Goal: Information Seeking & Learning: Learn about a topic

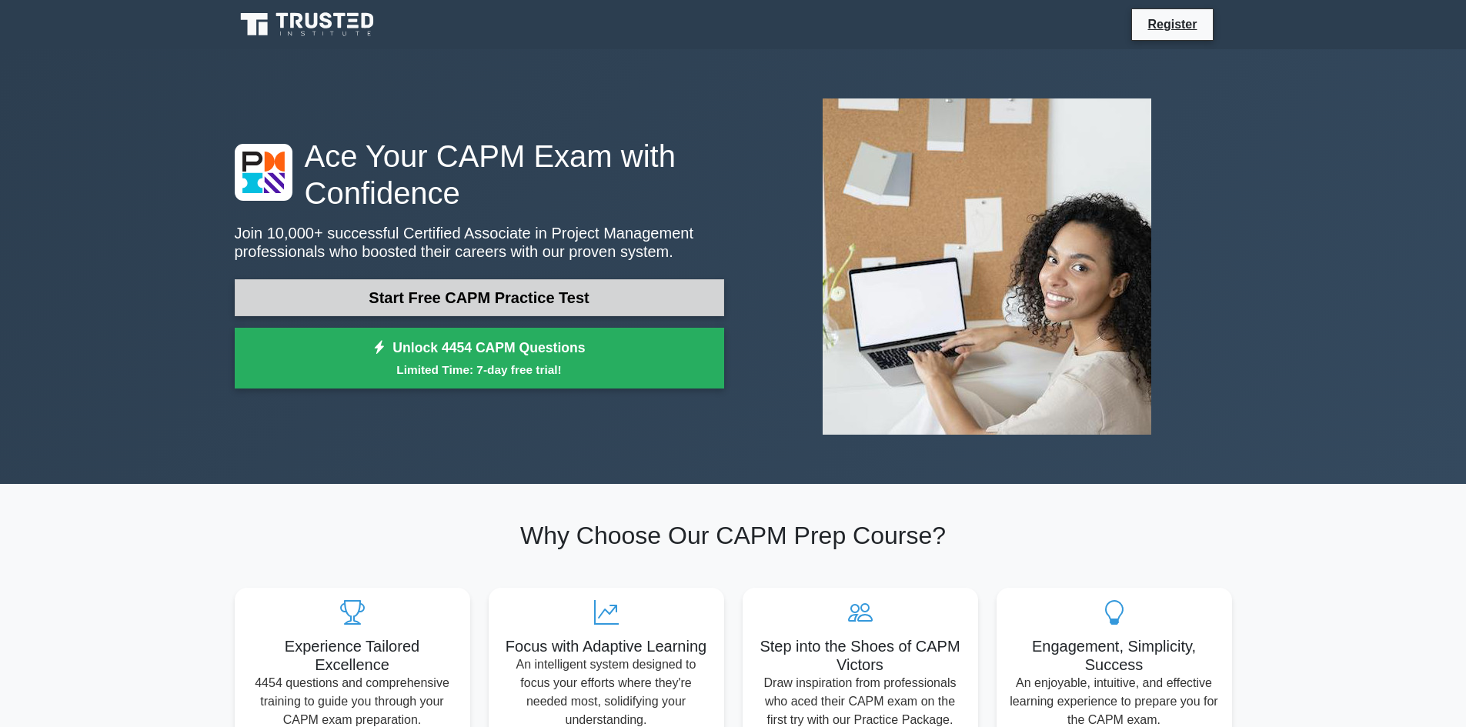
click at [599, 296] on link "Start Free CAPM Practice Test" at bounding box center [479, 297] width 489 height 37
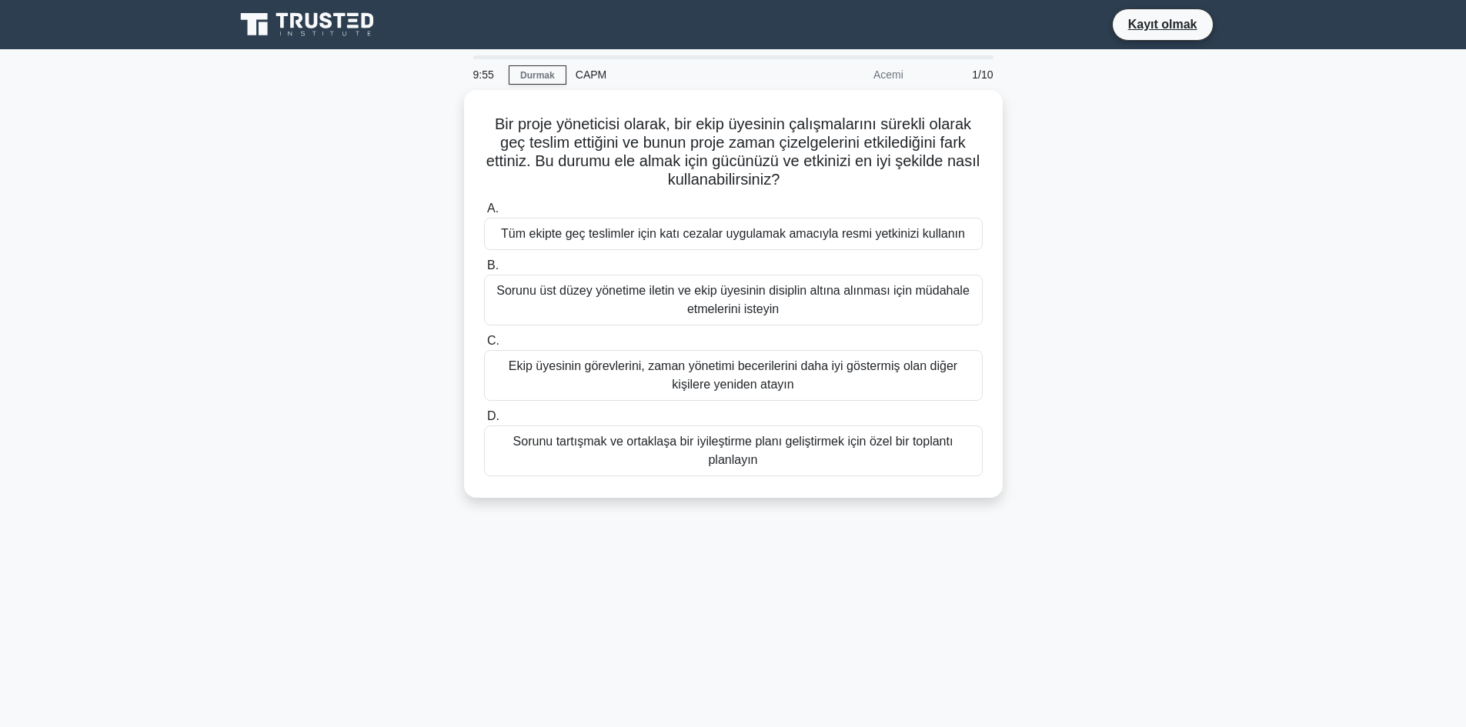
click at [1075, 302] on div "Bir proje yöneticisi olarak, bir ekip üyesinin çalışmalarını sürekli olarak geç…" at bounding box center [733, 303] width 1016 height 426
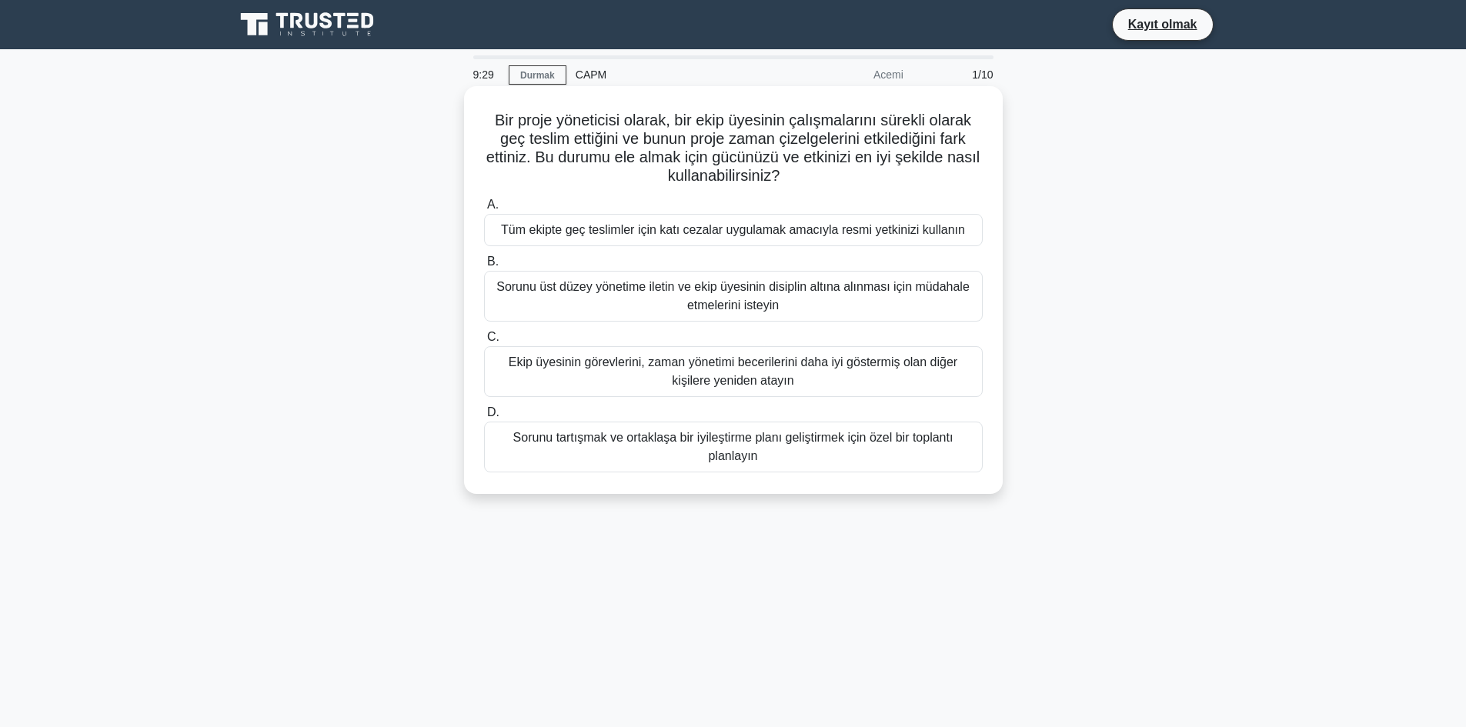
click at [800, 456] on font "Sorunu tartışmak ve ortaklaşa bir iyileştirme planı geliştirmek için özel bir t…" at bounding box center [733, 447] width 485 height 37
click at [484, 418] on input "D. Sorunu tartışmak ve ortaklaşa bir iyileştirme planı geliştirmek için özel bi…" at bounding box center [484, 413] width 0 height 10
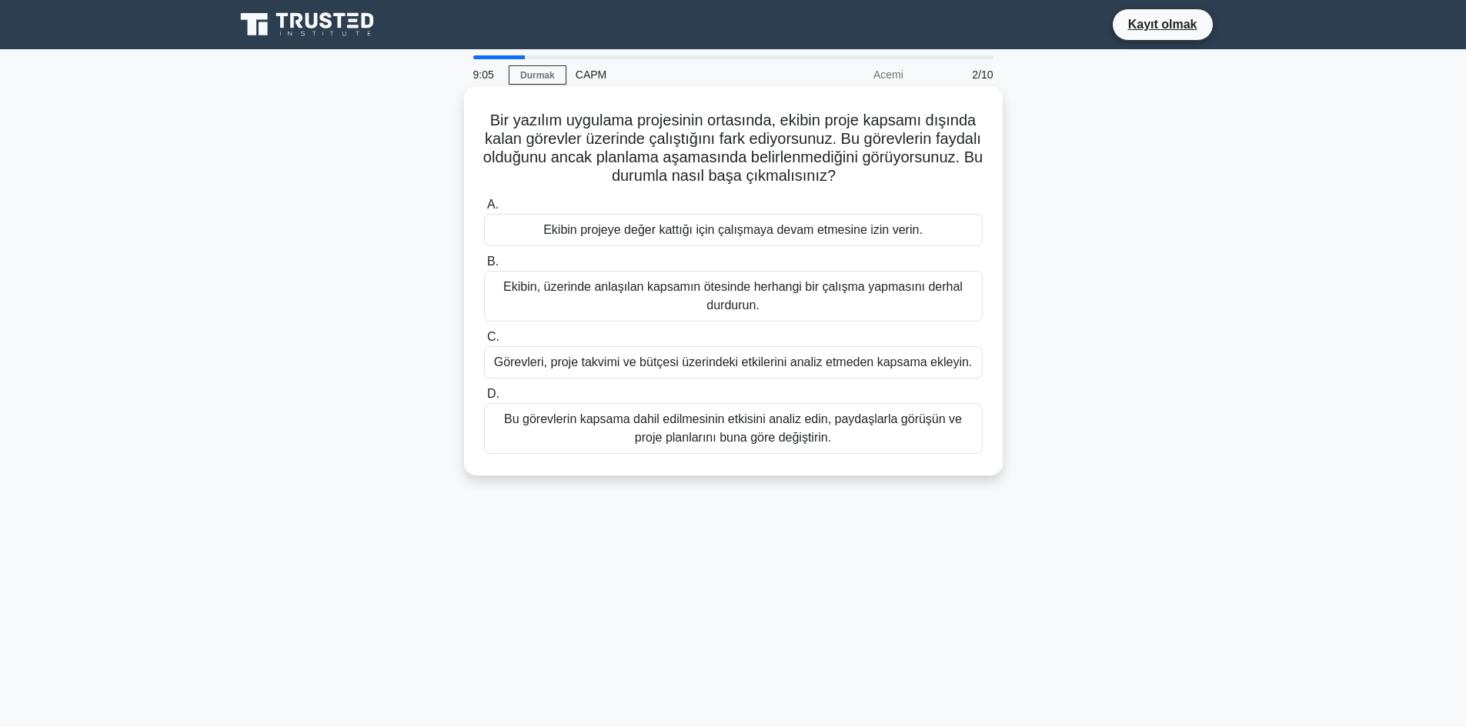
click at [877, 425] on font "Bu görevlerin kapsama dahil edilmesinin etkisini analiz edin, paydaşlarla görüş…" at bounding box center [733, 429] width 458 height 32
click at [484, 399] on input "D. Bu görevlerin kapsama dahil edilmesinin etkisini analiz edin, paydaşlarla gö…" at bounding box center [484, 394] width 0 height 10
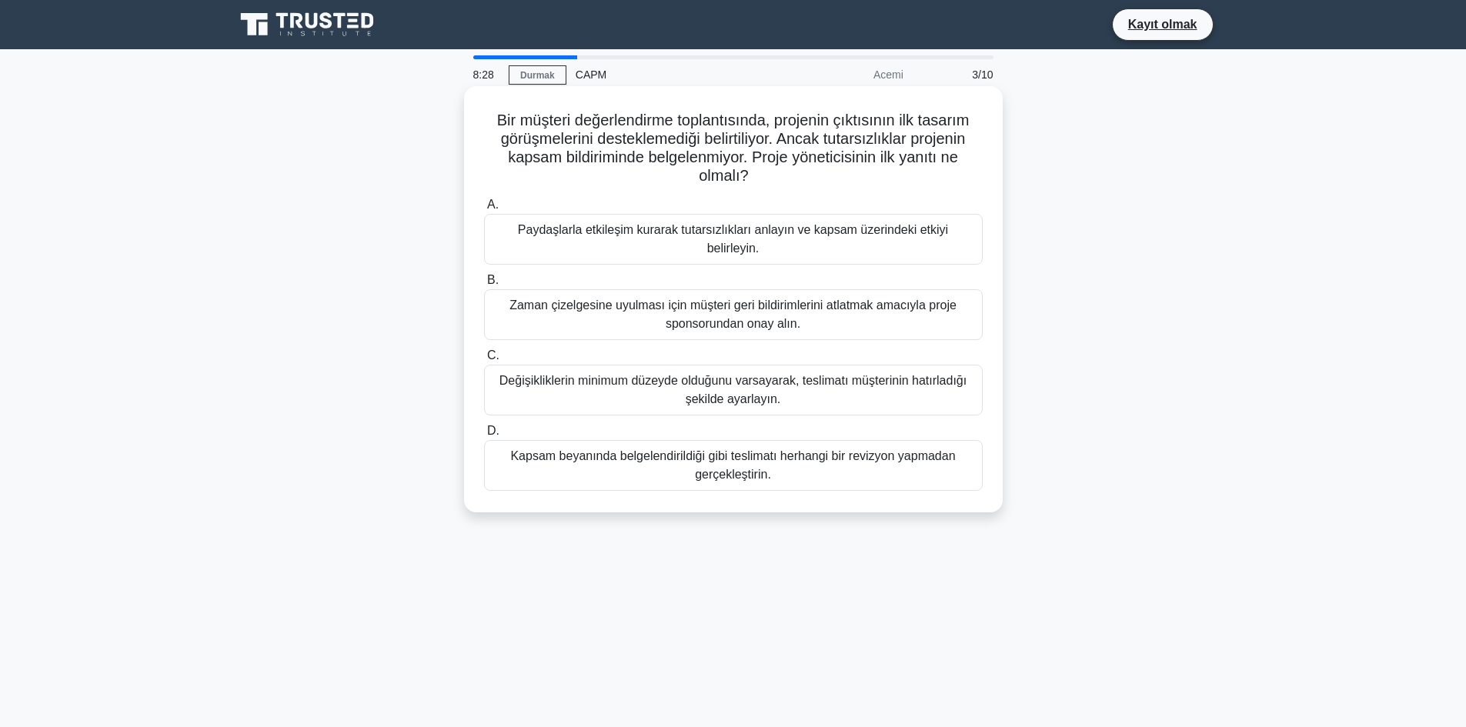
click at [854, 225] on font "Paydaşlarla etkileşim kurarak tutarsızlıkları anlayın ve kapsam üzerindeki etki…" at bounding box center [733, 239] width 430 height 32
click at [484, 210] on input "A. Paydaşlarla etkileşim kurarak tutarsızlıkları anlayın ve kapsam üzerindeki e…" at bounding box center [484, 205] width 0 height 10
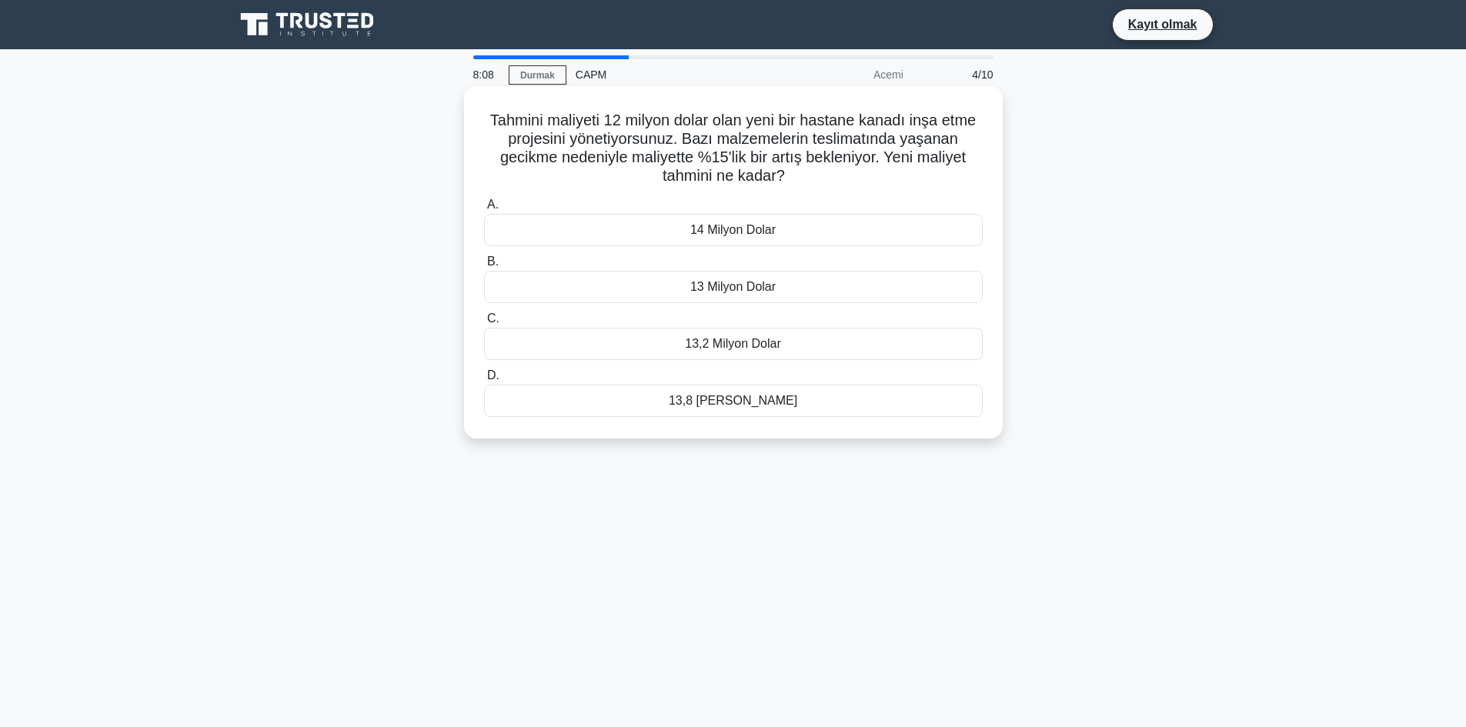
click at [723, 403] on font "13,8 [PERSON_NAME]" at bounding box center [733, 400] width 129 height 13
click at [484, 381] on input "D. 13,8 Milyon Dolar" at bounding box center [484, 376] width 0 height 10
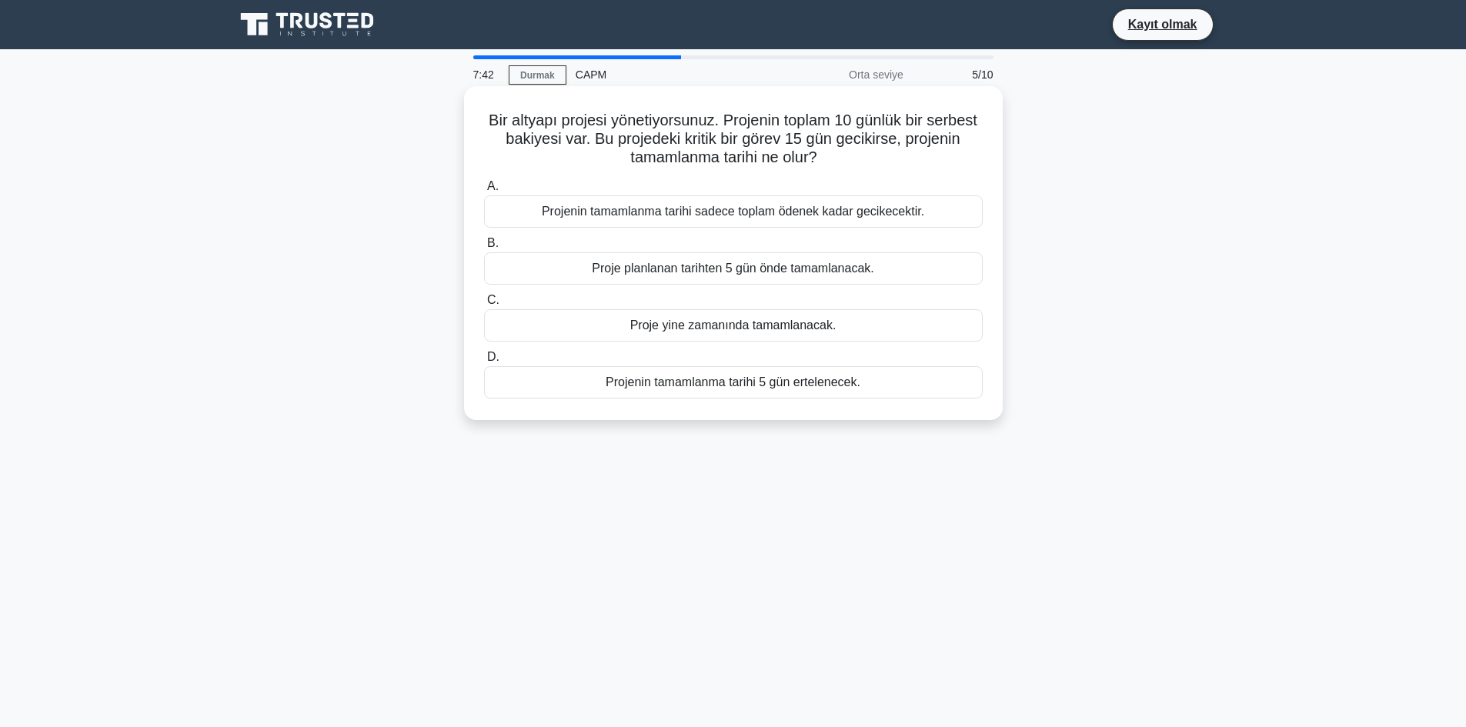
click at [845, 387] on font "Projenin tamamlanma tarihi 5 gün ertelenecek." at bounding box center [733, 382] width 255 height 13
click at [484, 362] on input "D. Projenin tamamlanma tarihi 5 gün ertelenecek." at bounding box center [484, 357] width 0 height 10
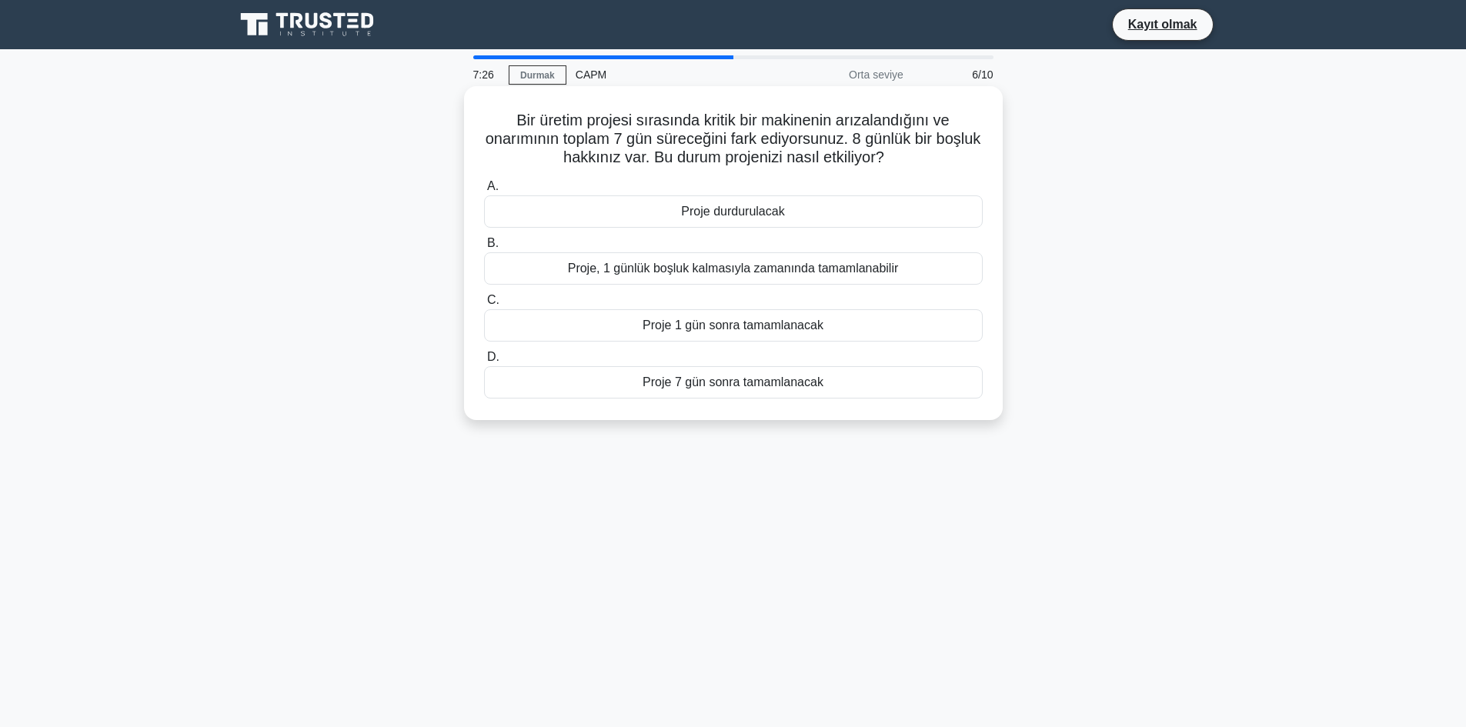
click at [867, 271] on font "Proje, 1 günlük boşluk kalmasıyla zamanında tamamlanabilir" at bounding box center [733, 268] width 331 height 13
click at [484, 249] on input "B. Proje, 1 günlük boşluk kalmasıyla zamanında tamamlanabilir" at bounding box center [484, 244] width 0 height 10
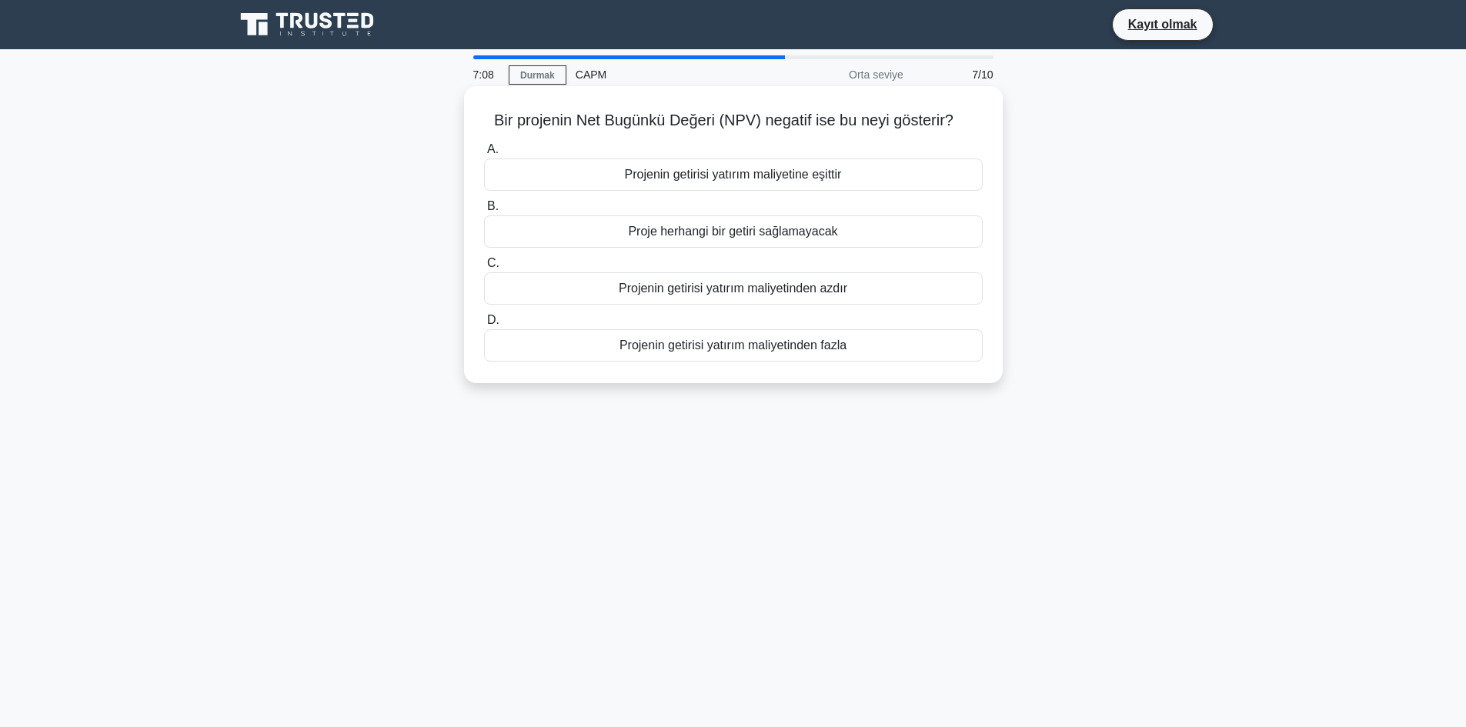
click at [888, 293] on div "Projenin getirisi yatırım maliyetinden azdır" at bounding box center [733, 288] width 499 height 32
click at [484, 269] on input "C. Projenin getirisi yatırım maliyetinden azdır" at bounding box center [484, 264] width 0 height 10
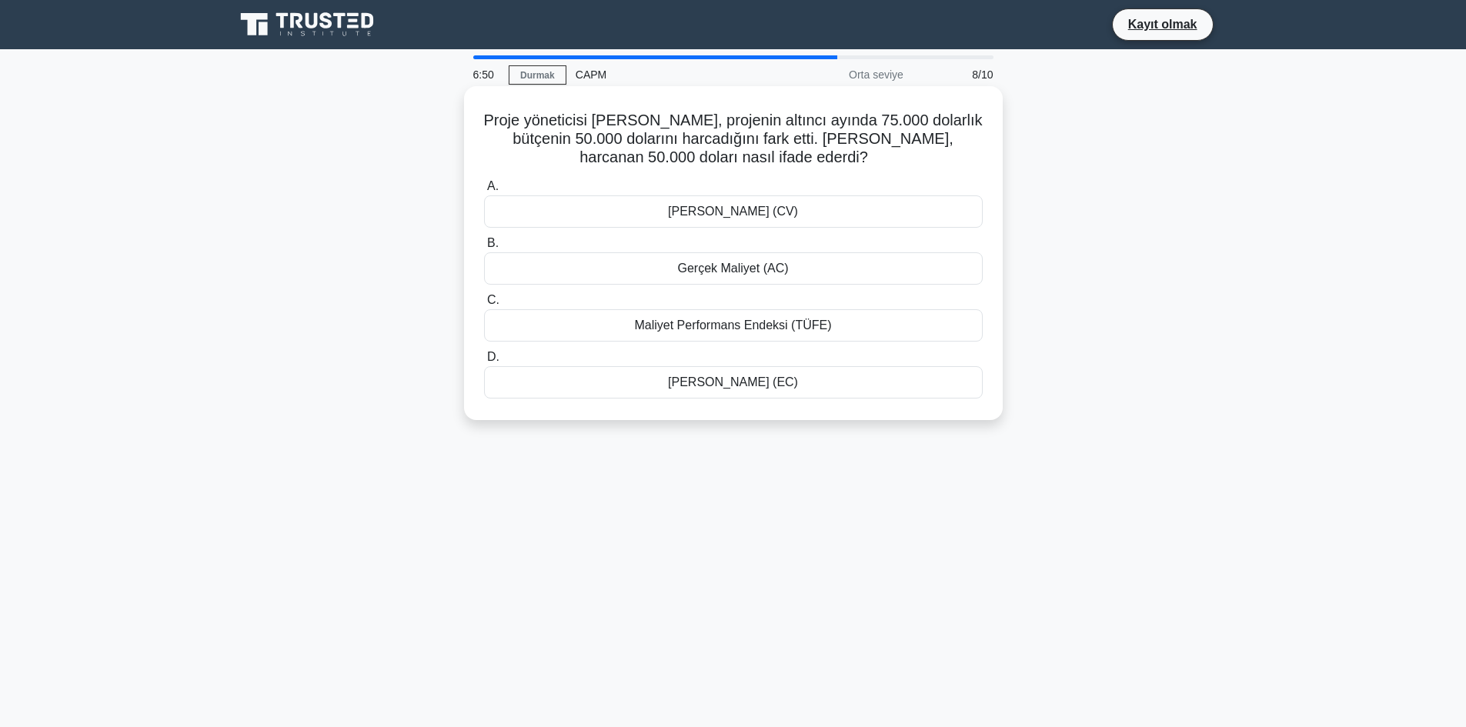
click at [787, 270] on div "Gerçek Maliyet (AC)" at bounding box center [733, 268] width 499 height 32
click at [484, 249] on input "B. Gerçek Maliyet (AC)" at bounding box center [484, 244] width 0 height 10
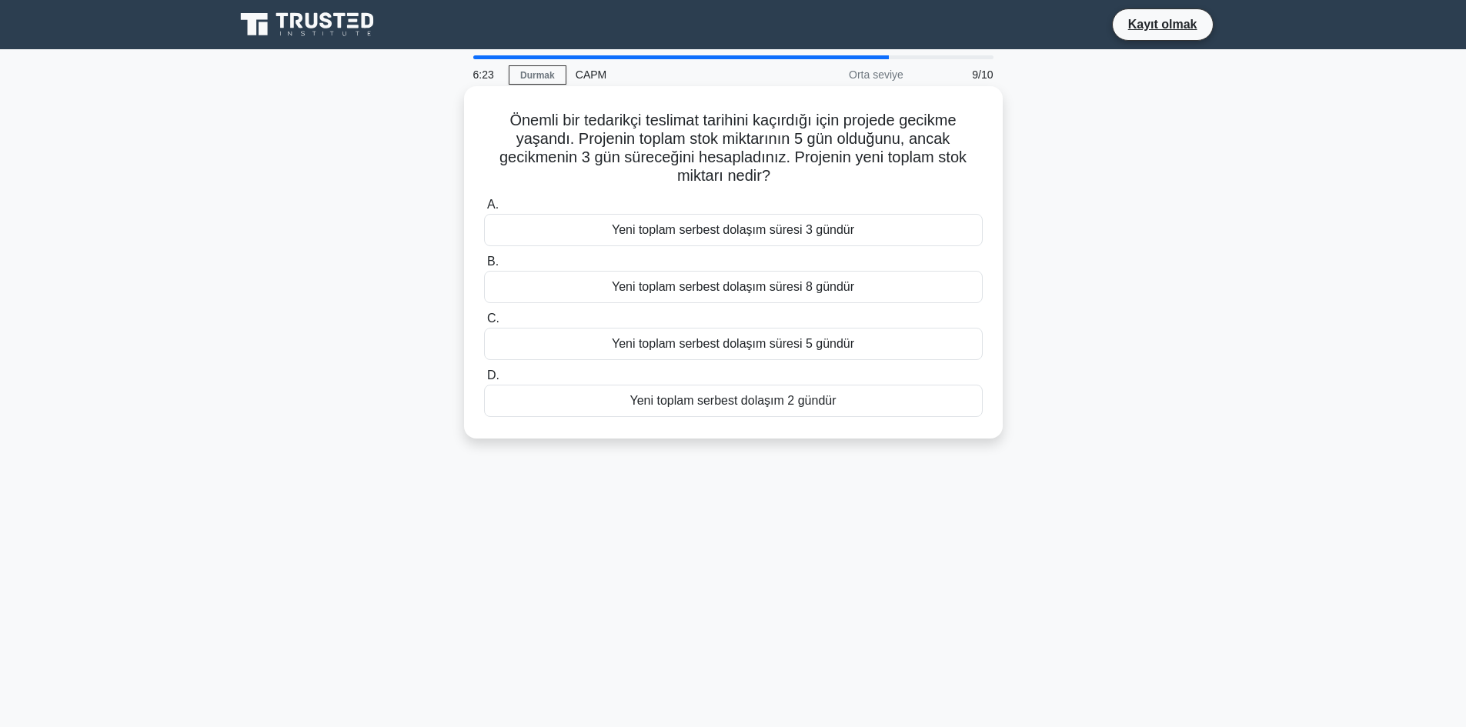
click at [750, 405] on font "Yeni toplam serbest dolaşım 2 gündür" at bounding box center [733, 400] width 206 height 13
click at [484, 381] on input "D. Yeni toplam serbest dolaşım 2 gündür" at bounding box center [484, 376] width 0 height 10
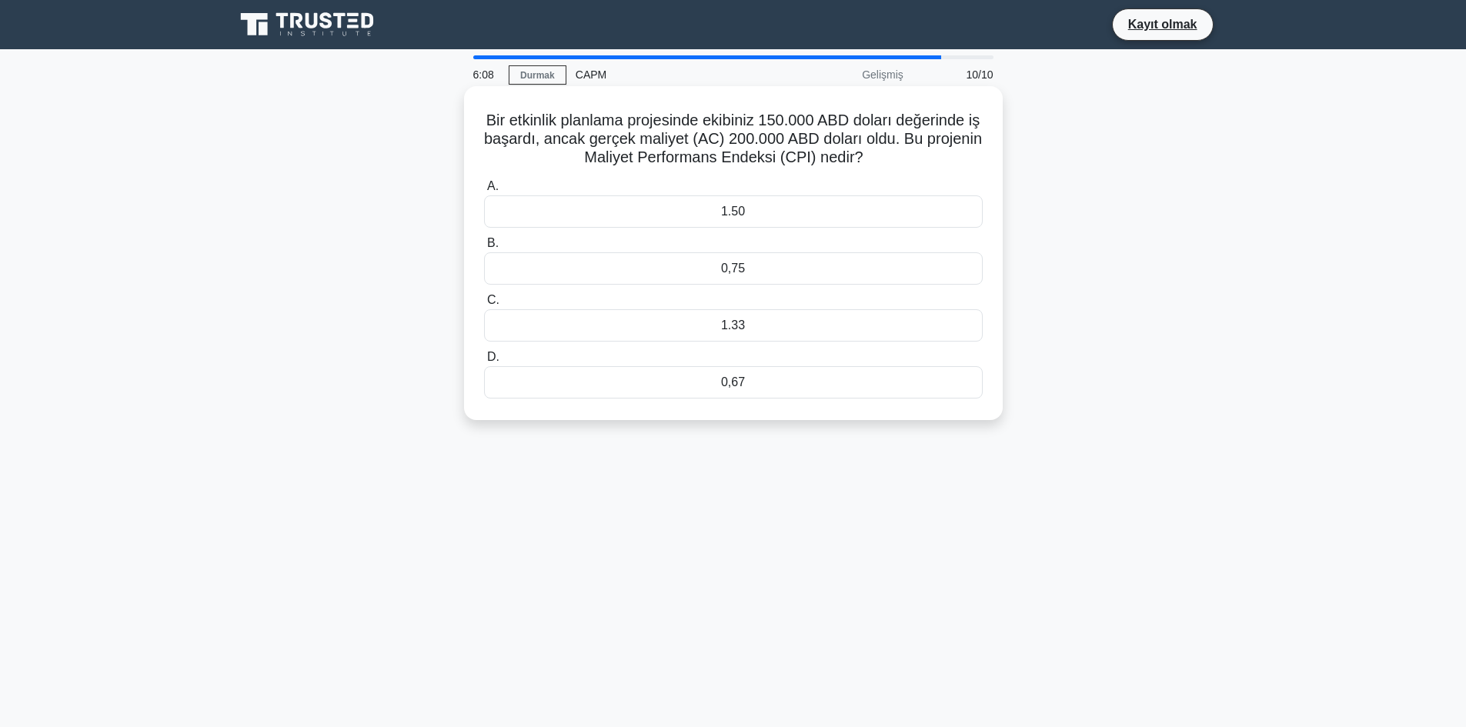
click at [756, 271] on div "0,75" at bounding box center [733, 268] width 499 height 32
click at [484, 249] on input "B. 0,75" at bounding box center [484, 244] width 0 height 10
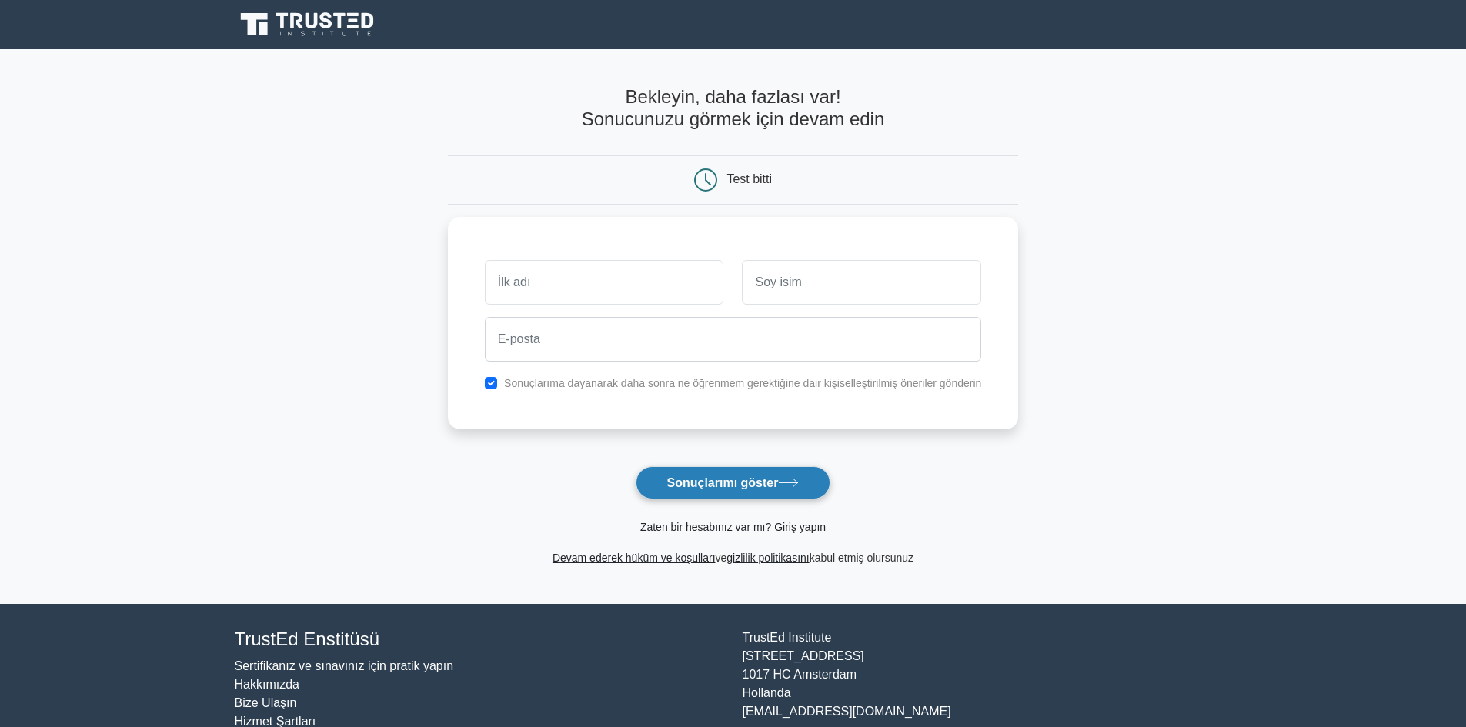
click at [779, 478] on font "Sonuçlarımı göster" at bounding box center [723, 482] width 112 height 13
click at [620, 292] on input "text" at bounding box center [604, 278] width 239 height 45
type input "Burak"
click at [813, 278] on input "text" at bounding box center [861, 278] width 239 height 45
type input "Coşar"
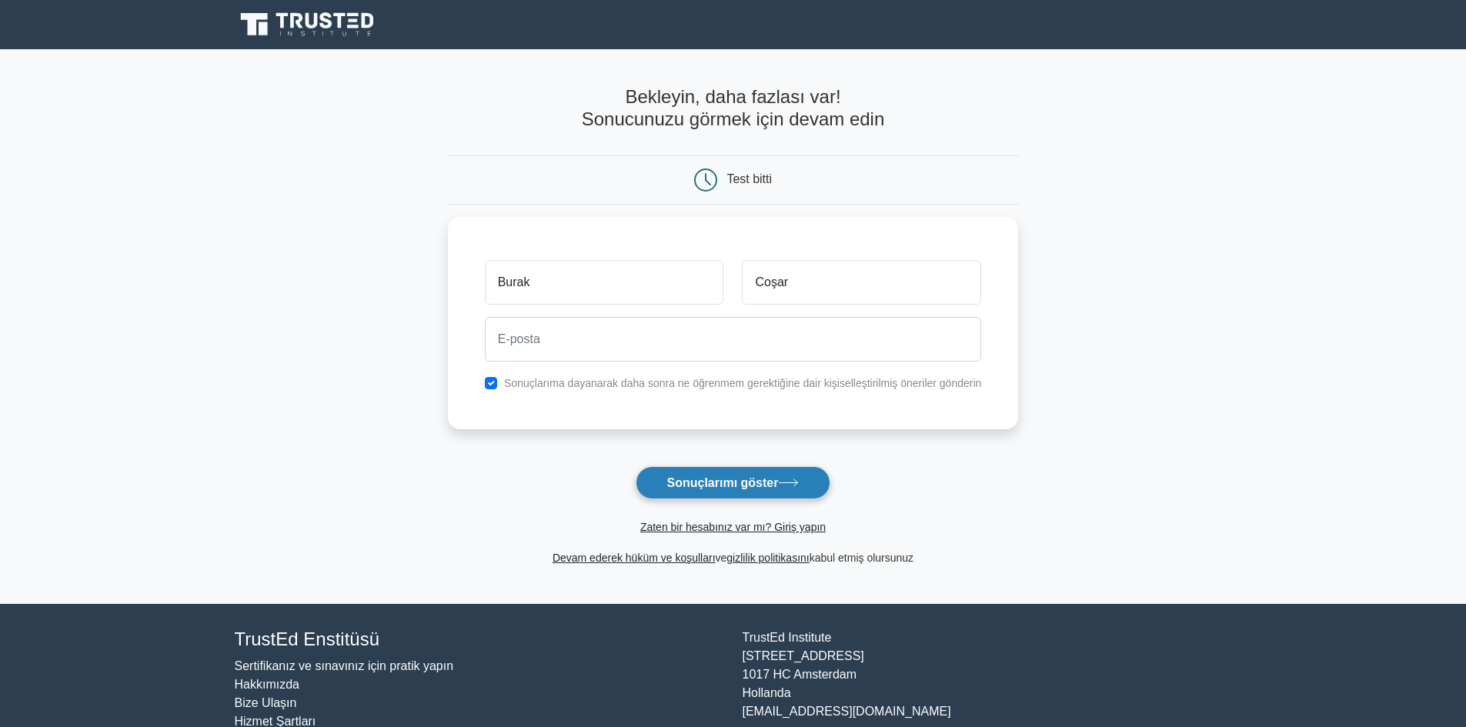
click at [762, 484] on font "Sonuçlarımı göster" at bounding box center [723, 482] width 112 height 13
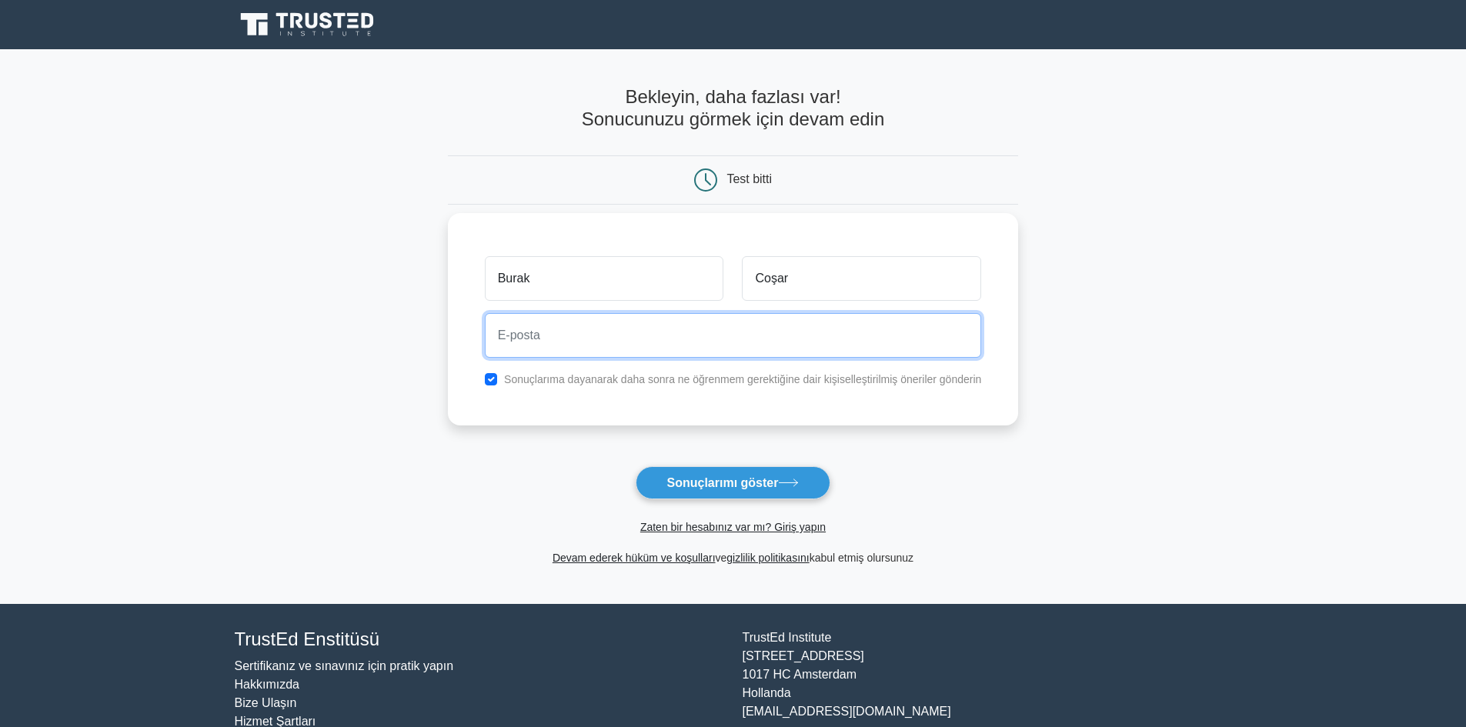
click at [709, 332] on input "email" at bounding box center [733, 335] width 497 height 45
type input "burakcosar24@gmail.com"
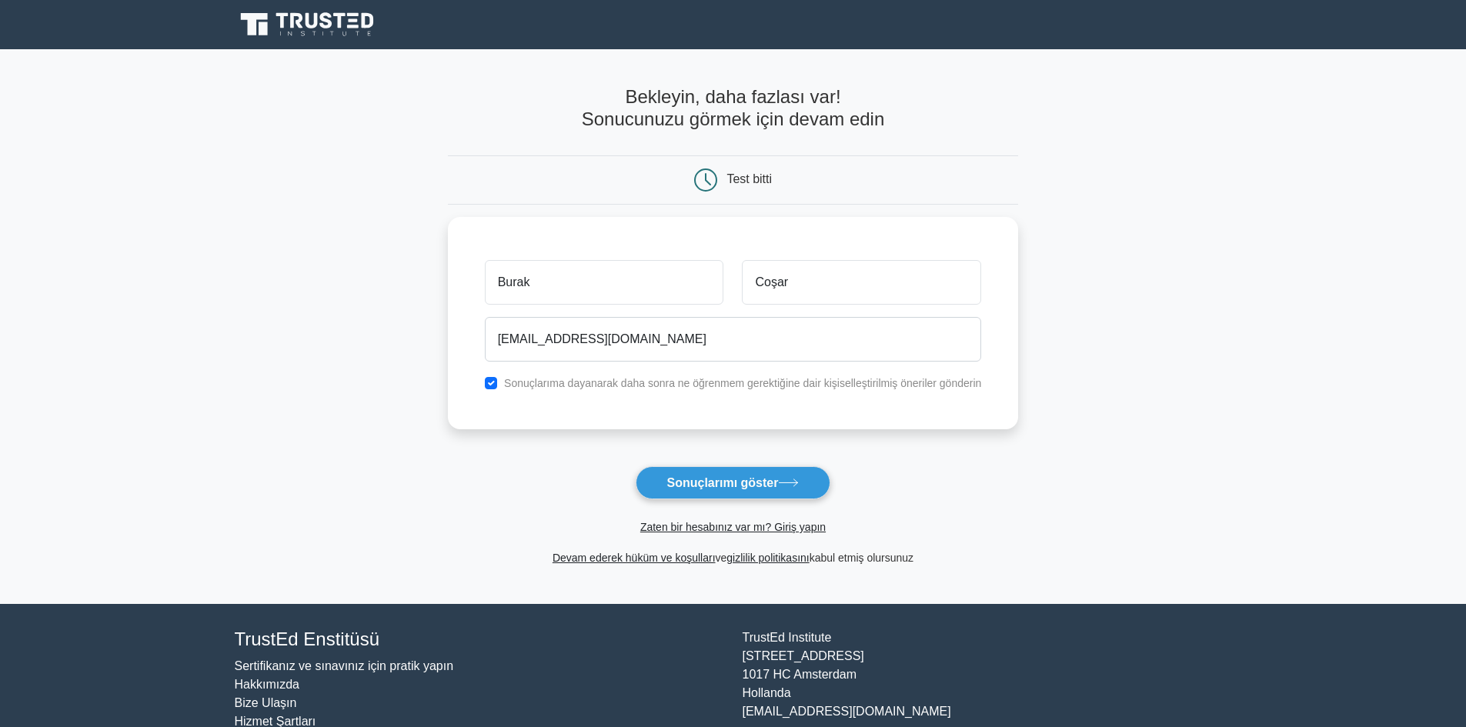
click at [738, 491] on button "Sonuçlarımı göster" at bounding box center [733, 482] width 195 height 33
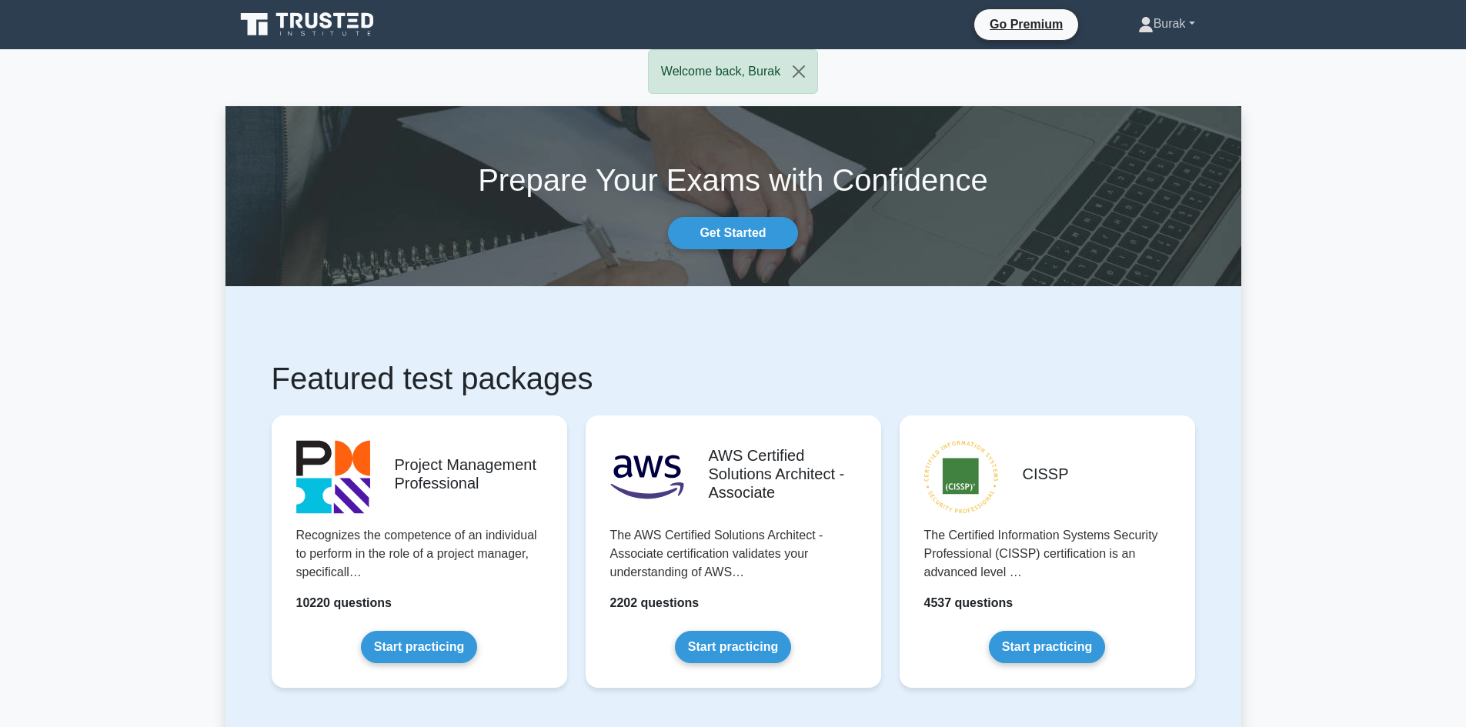
click at [1148, 26] on link "Burak" at bounding box center [1166, 23] width 131 height 31
click at [1145, 62] on link "Profile" at bounding box center [1163, 60] width 122 height 25
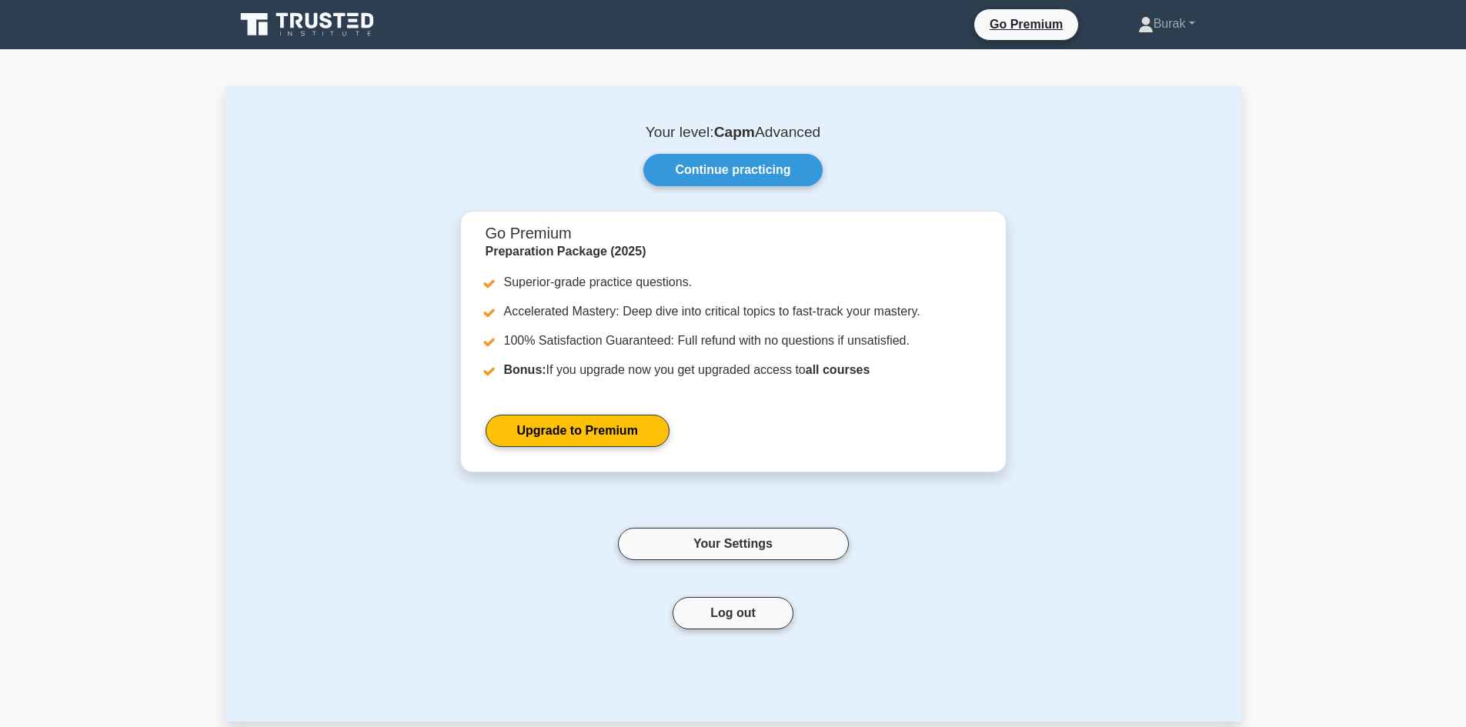
drag, startPoint x: 846, startPoint y: 129, endPoint x: 711, endPoint y: 135, distance: 134.9
click at [711, 135] on p "Your level: Capm Advanced" at bounding box center [733, 132] width 942 height 18
copy p "Capm Advanced"
